Goal: Task Accomplishment & Management: Manage account settings

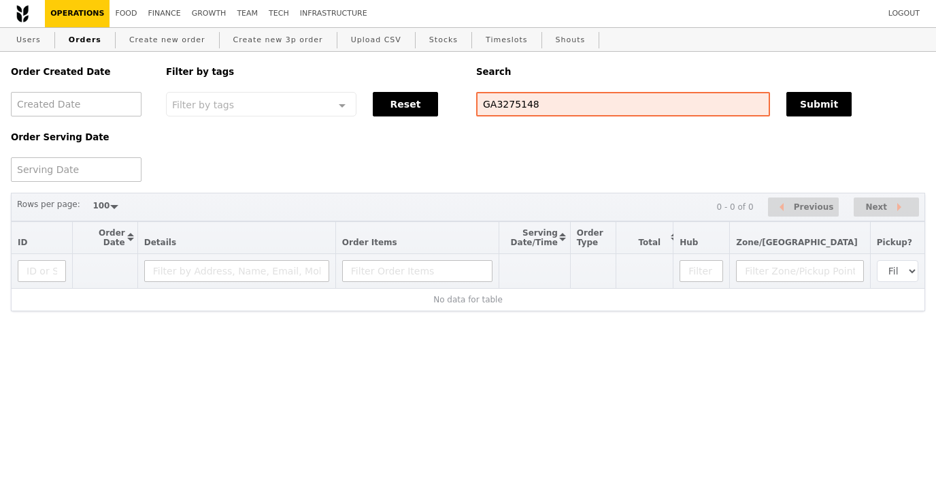
select select "100"
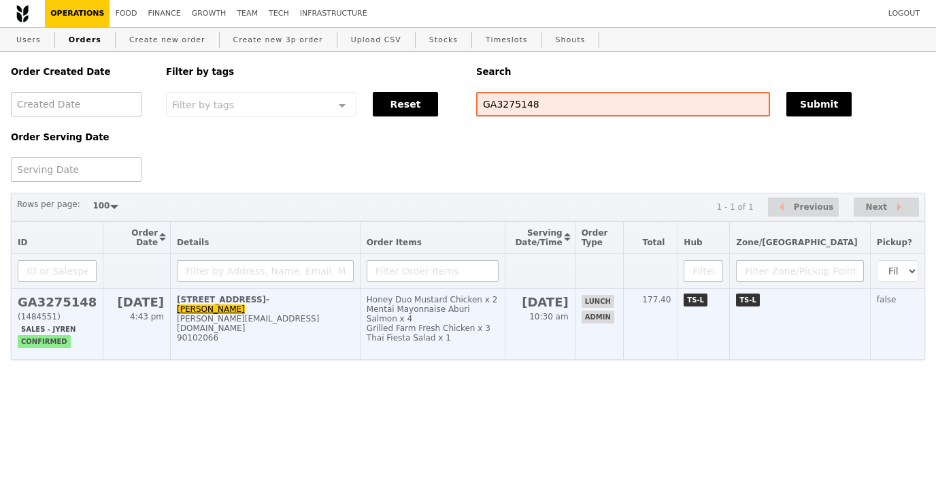
click at [354, 337] on div "90102066" at bounding box center [265, 338] width 177 height 10
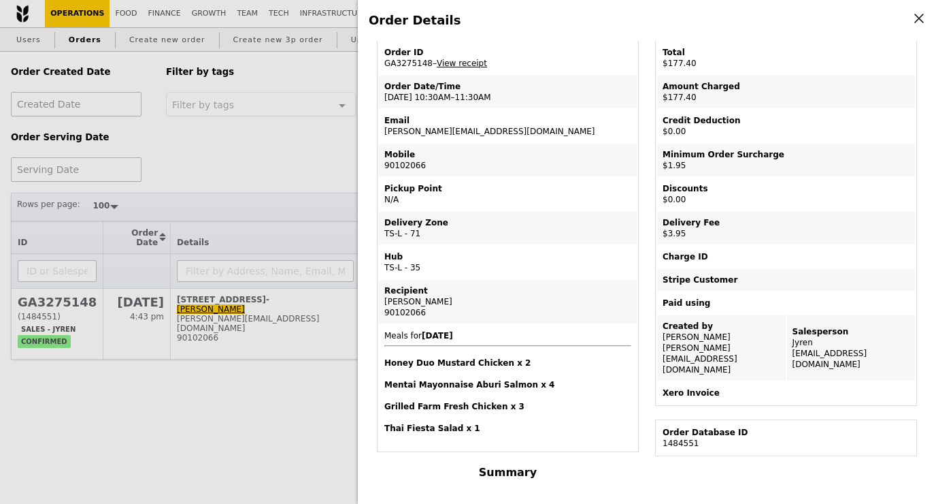
scroll to position [56, 0]
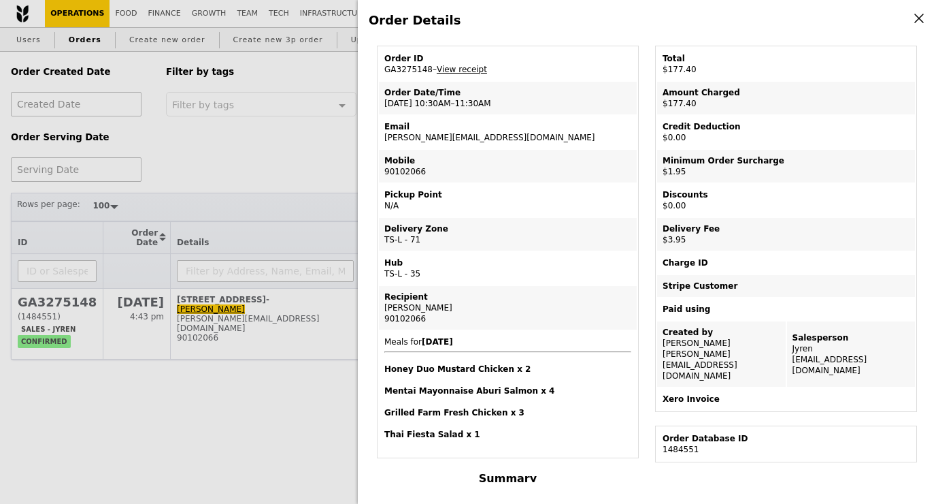
drag, startPoint x: 380, startPoint y: 138, endPoint x: 509, endPoint y: 139, distance: 129.3
click at [509, 139] on td "Email adeline.wee@sg.ey.com" at bounding box center [508, 132] width 258 height 33
copy td "[PERSON_NAME][EMAIL_ADDRESS][DOMAIN_NAME]"
click at [926, 21] on div "Order Details Edit order Changelog Cancel Order ID GA3275148 – View receipt Ord…" at bounding box center [647, 252] width 578 height 504
click at [917, 21] on icon at bounding box center [919, 18] width 8 height 8
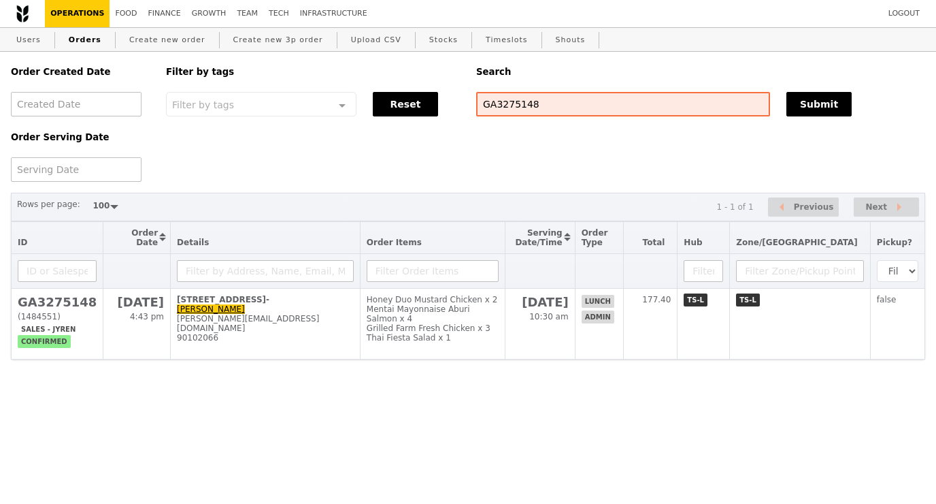
scroll to position [114, 0]
click at [68, 11] on link "Operations" at bounding box center [77, 13] width 65 height 27
click at [22, 34] on link "Users" at bounding box center [28, 40] width 35 height 24
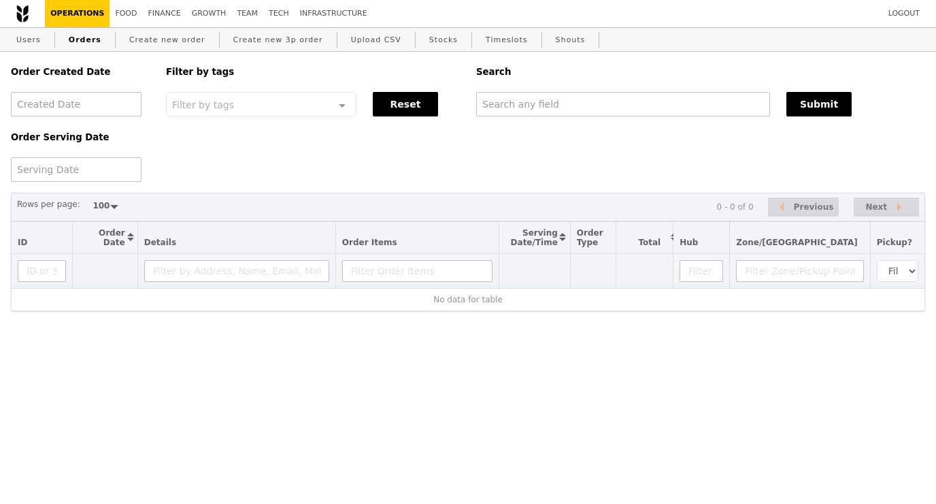
select select "100"
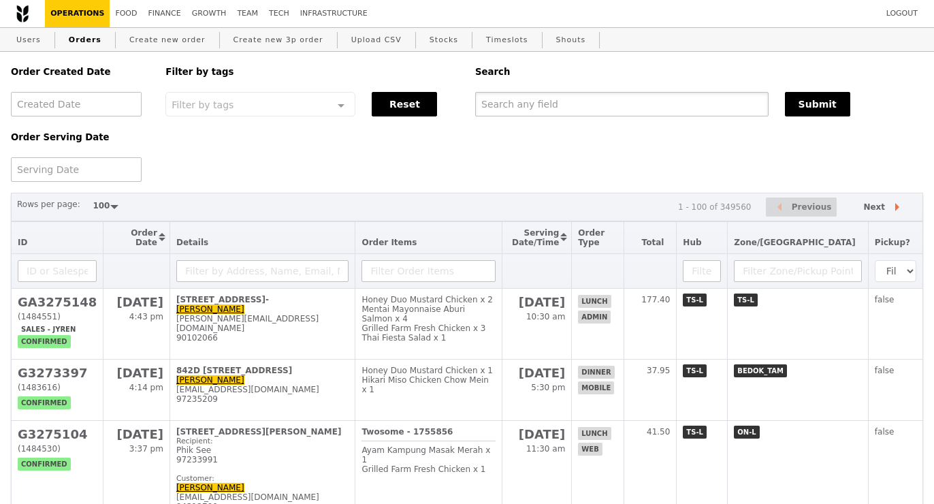
click at [520, 100] on input "text" at bounding box center [621, 104] width 293 height 24
paste input "[PERSON_NAME][EMAIL_ADDRESS][DOMAIN_NAME]"
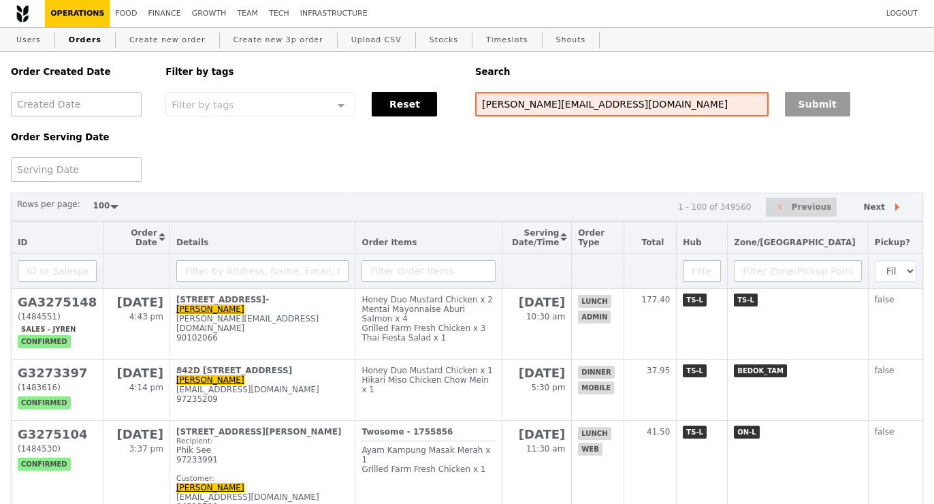
type input "[PERSON_NAME][EMAIL_ADDRESS][DOMAIN_NAME]"
click at [845, 99] on button "Submit" at bounding box center [817, 104] width 65 height 24
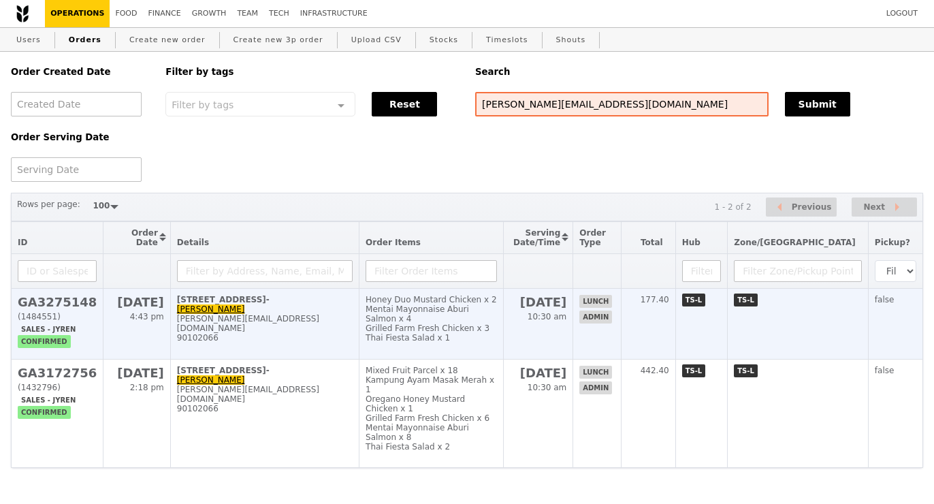
click at [292, 338] on div "90102066" at bounding box center [265, 338] width 176 height 10
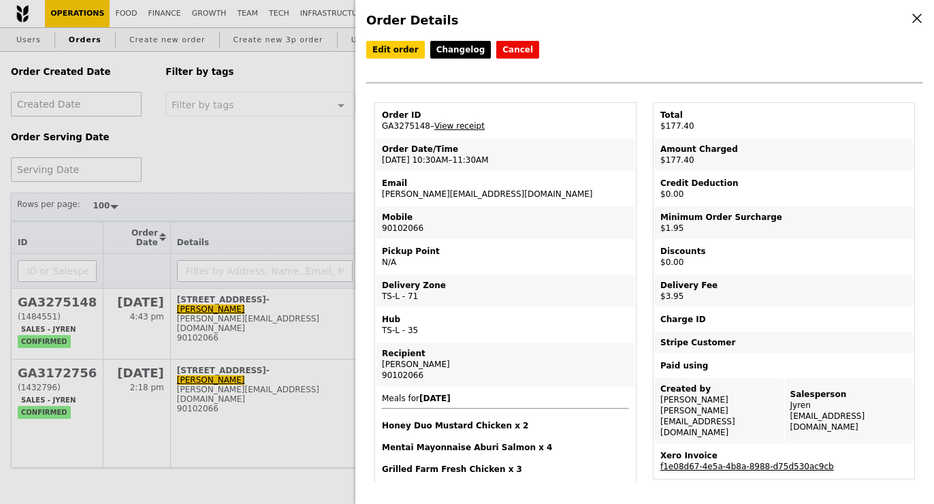
click at [796, 461] on link "f1e08d67-4e5a-4b8a-8988-d75d530ac9cb" at bounding box center [747, 466] width 174 height 10
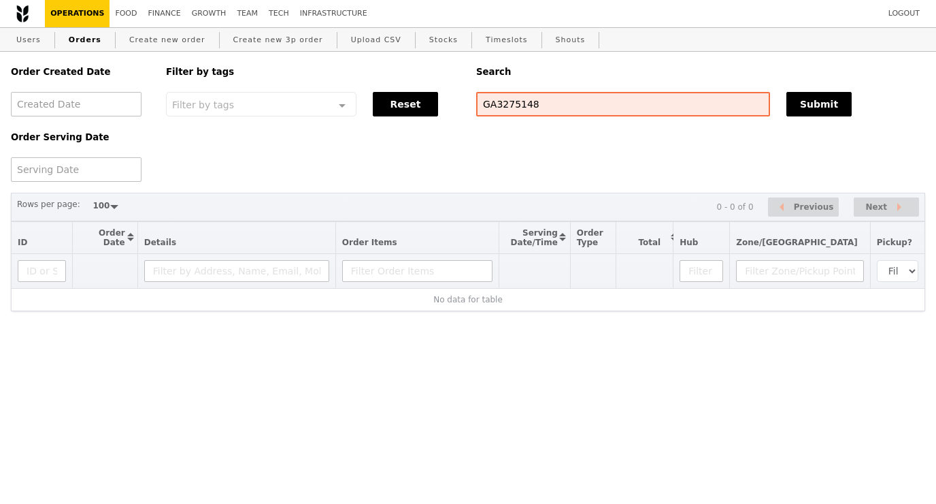
select select "100"
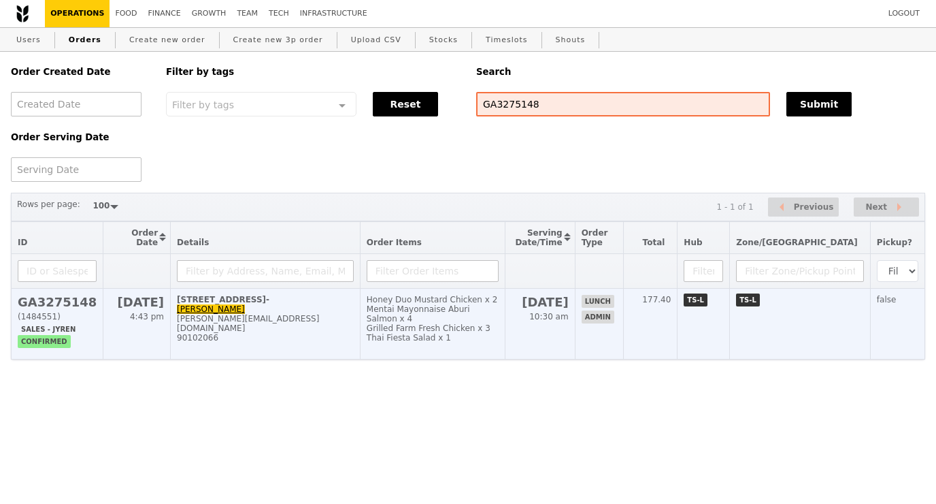
click at [433, 314] on div "Mentai Mayonnaise Aburi Salmon x 4" at bounding box center [433, 313] width 132 height 19
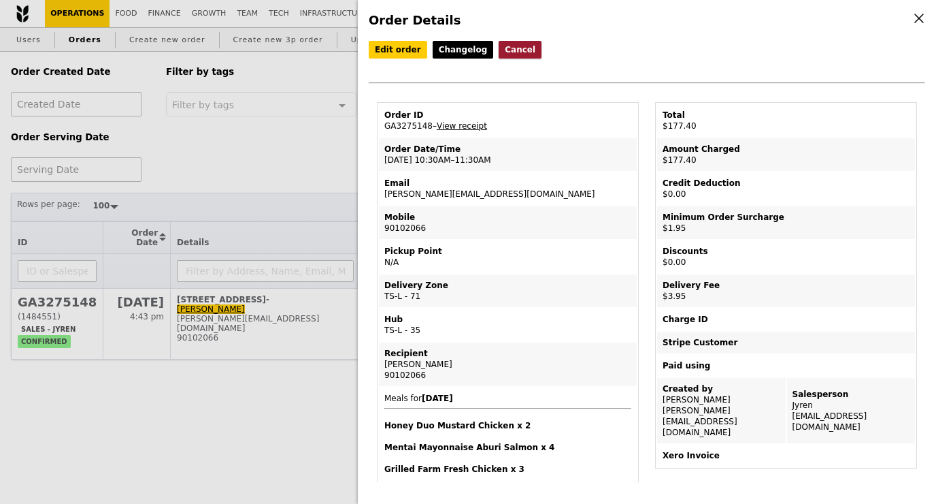
click at [508, 54] on button "Cancel" at bounding box center [520, 50] width 43 height 18
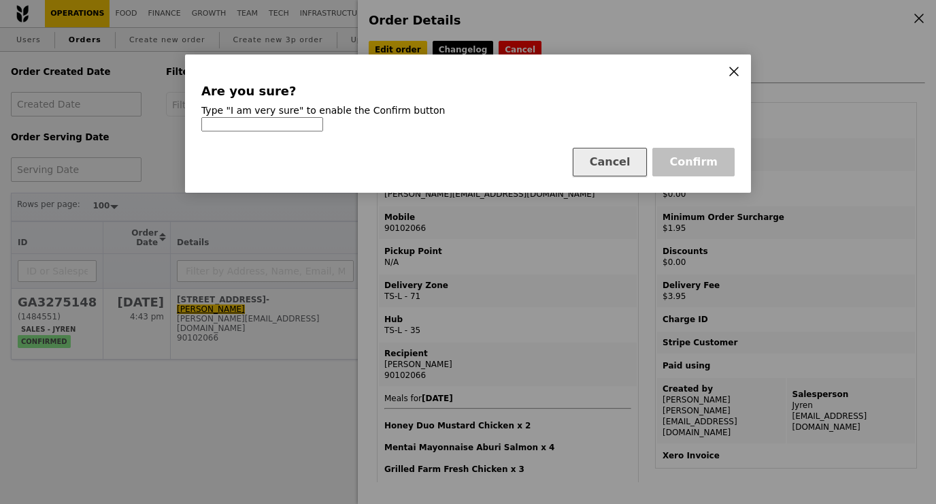
click at [618, 163] on button "Cancel" at bounding box center [610, 162] width 75 height 29
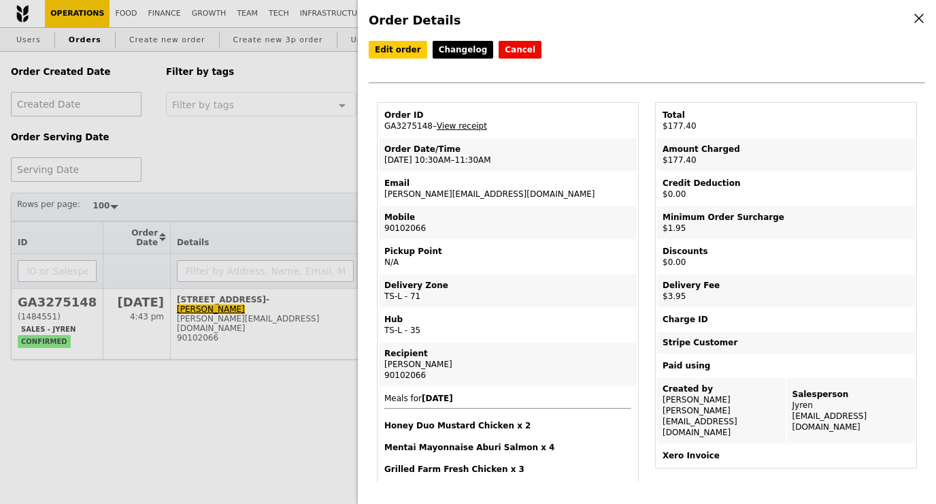
click at [341, 208] on div "Order Details Edit order Changelog Cancel Order ID GA3275148 – View receipt Ord…" at bounding box center [468, 252] width 936 height 504
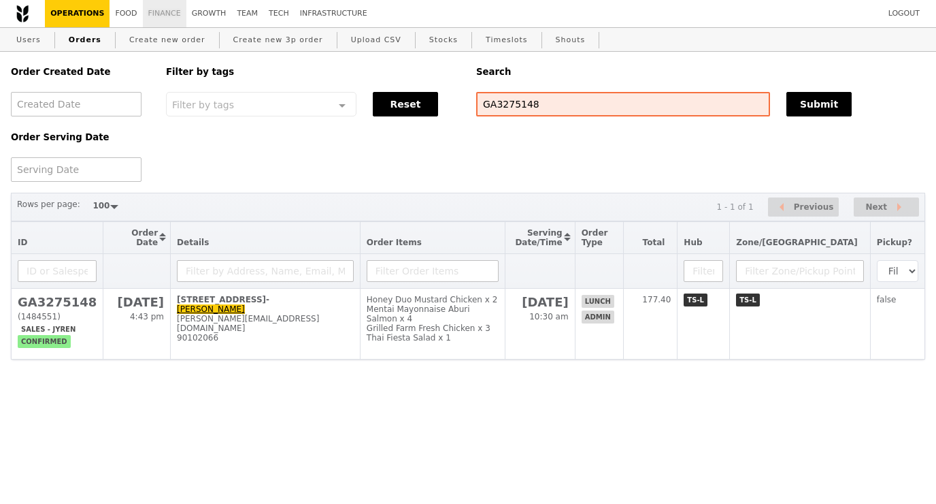
click at [164, 16] on link "Finance" at bounding box center [165, 13] width 44 height 27
select select "100"
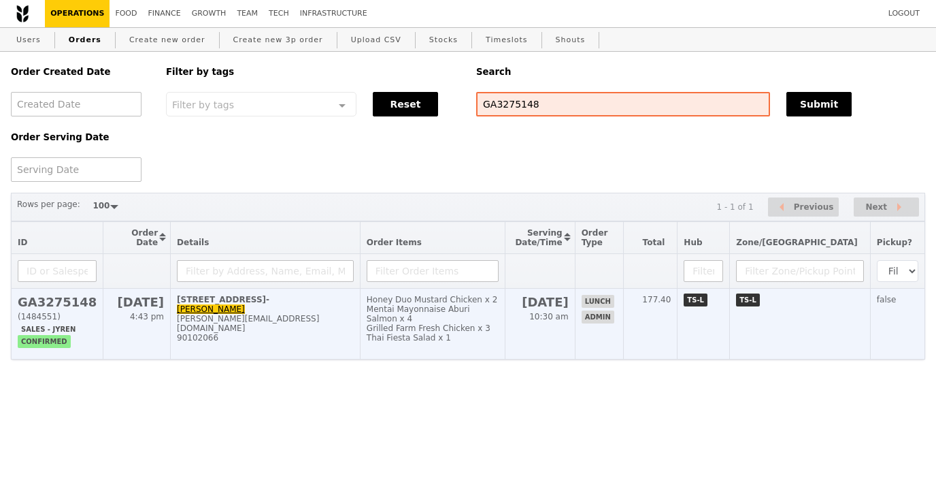
click at [277, 340] on td "1 Raffles Quay, #17- Adeline Wee adeline.wee@sg.ey.com 90102066" at bounding box center [266, 324] width 190 height 71
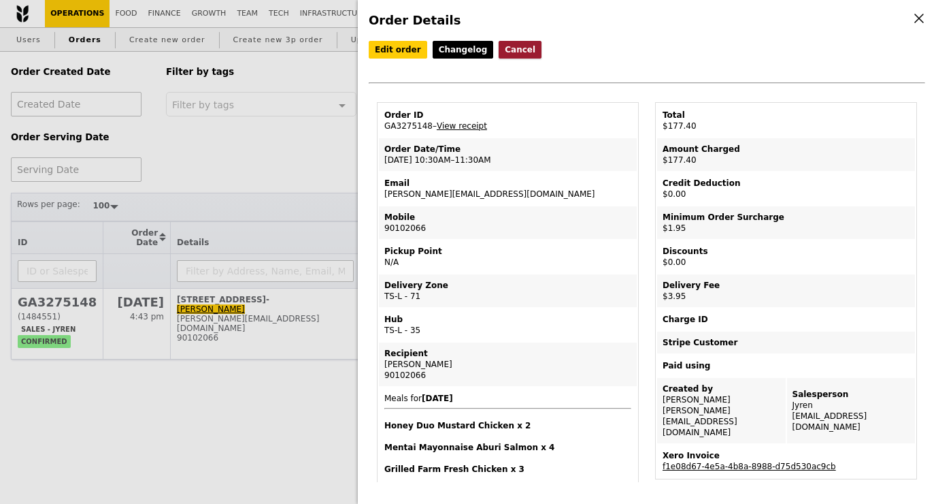
click at [512, 44] on button "Cancel" at bounding box center [520, 50] width 43 height 18
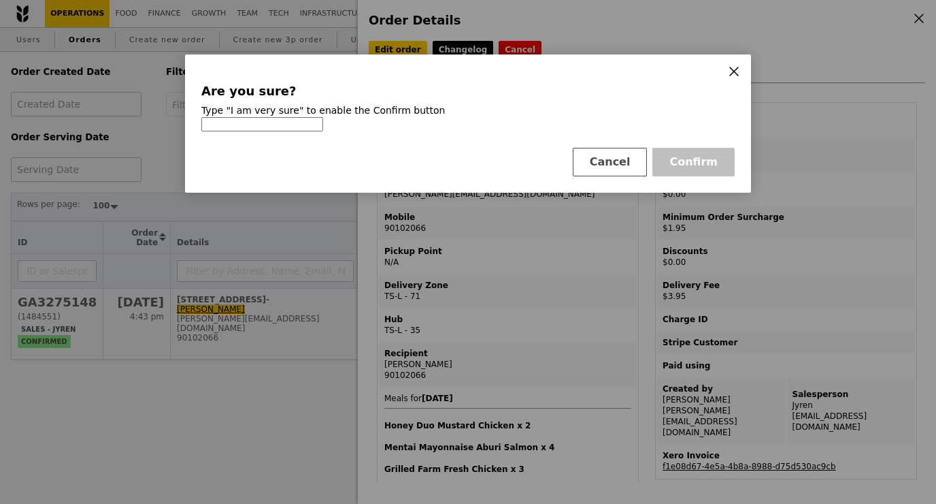
click at [279, 124] on input at bounding box center [262, 124] width 122 height 14
type input "I am very sure"
click at [712, 158] on button "Confirm" at bounding box center [694, 162] width 82 height 29
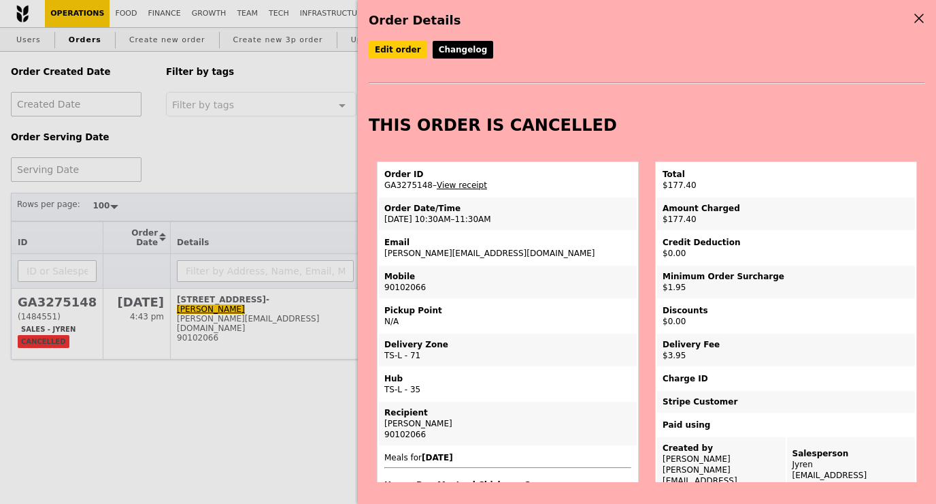
click at [922, 14] on icon at bounding box center [919, 18] width 12 height 12
